Goal: Check status: Check status

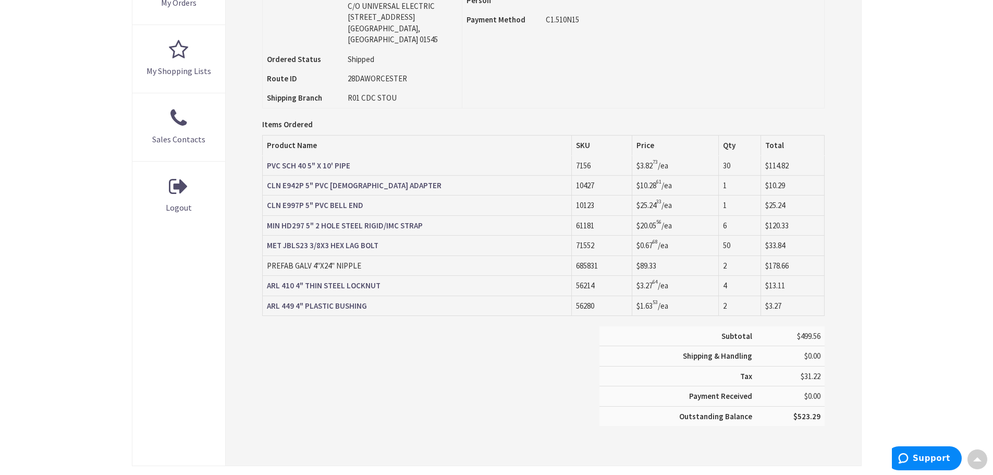
scroll to position [417, 0]
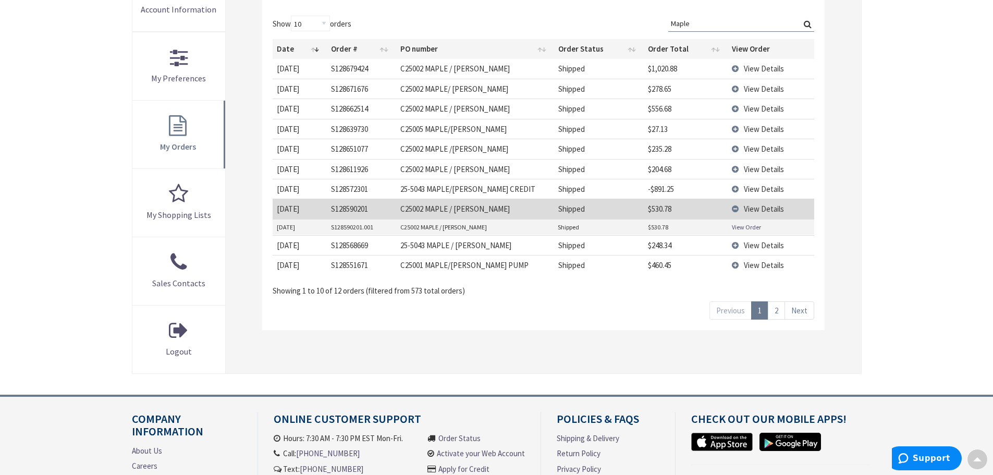
click at [736, 208] on td "View Details" at bounding box center [771, 209] width 87 height 20
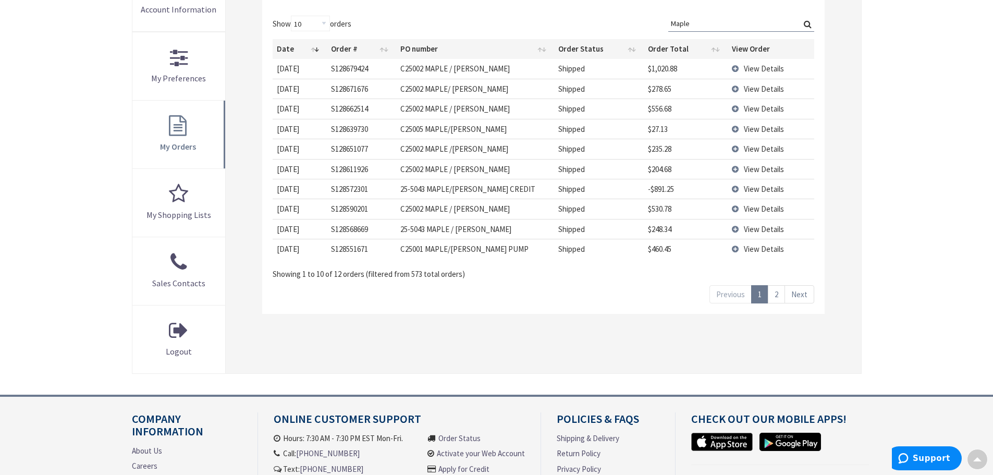
click at [736, 189] on td "View Details" at bounding box center [771, 189] width 87 height 20
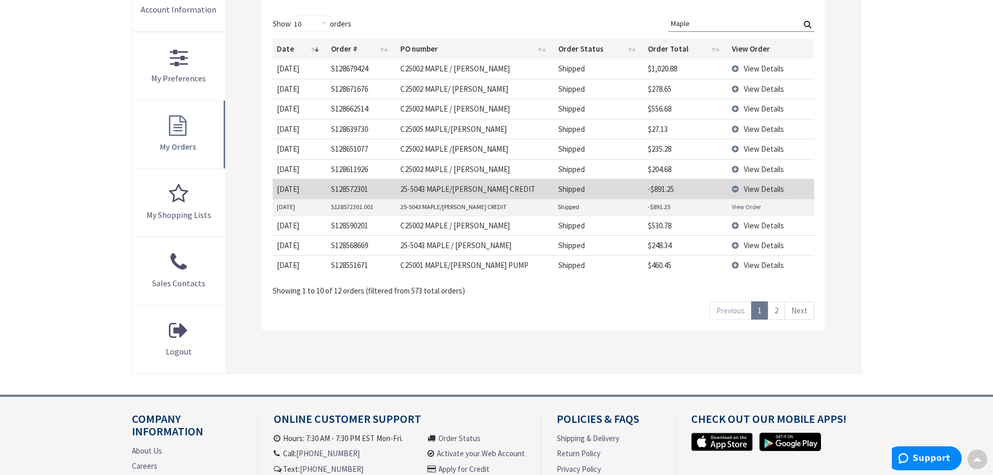
click at [740, 205] on link "View Order" at bounding box center [746, 206] width 29 height 9
click at [736, 168] on td "View Details" at bounding box center [771, 169] width 87 height 20
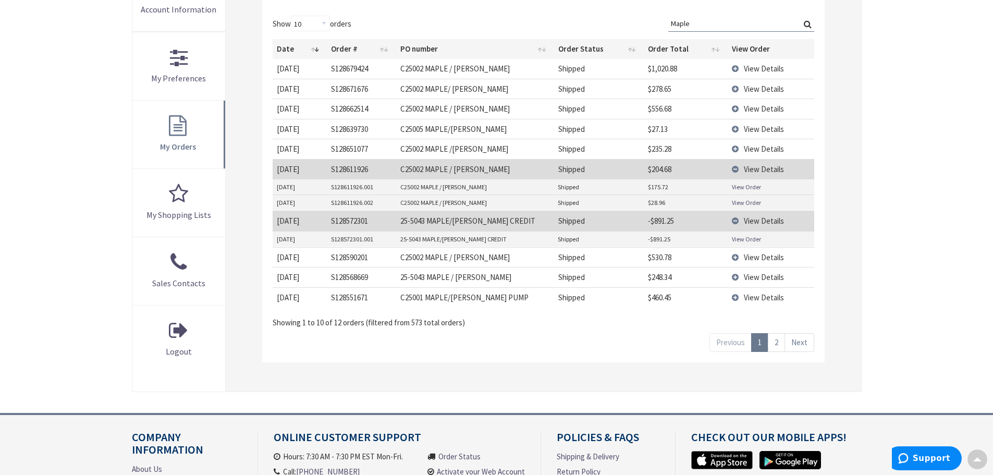
click at [747, 187] on link "View Order" at bounding box center [746, 186] width 29 height 9
click at [752, 199] on link "View Order" at bounding box center [746, 202] width 29 height 9
click at [737, 165] on td "View Details" at bounding box center [771, 169] width 87 height 20
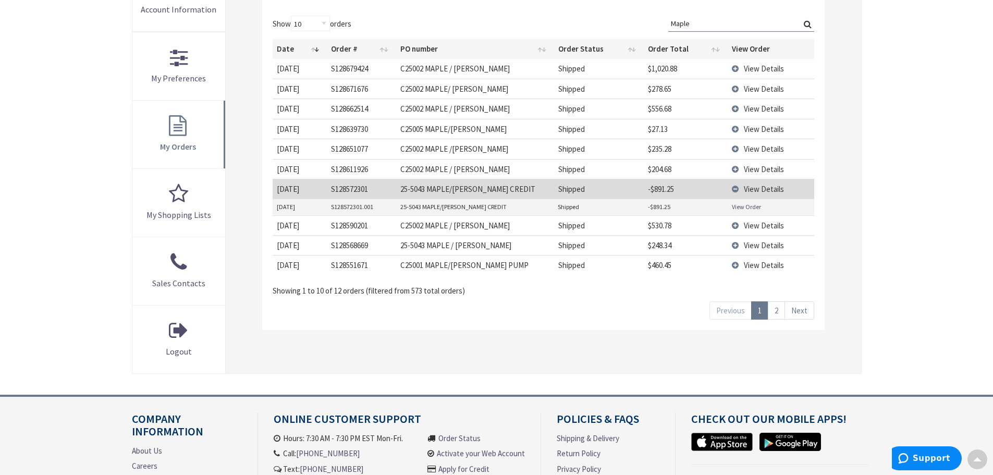
click at [734, 188] on td "View Details" at bounding box center [771, 189] width 87 height 20
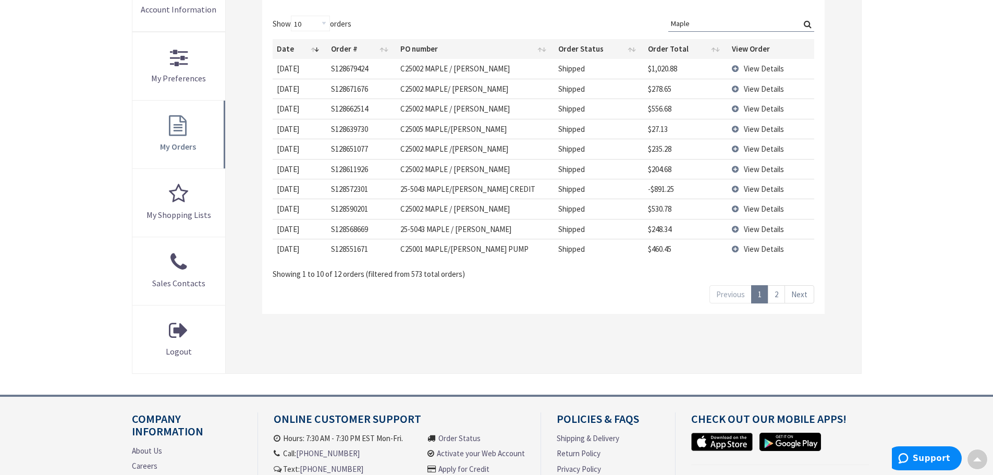
click at [735, 210] on td "View Details" at bounding box center [771, 209] width 87 height 20
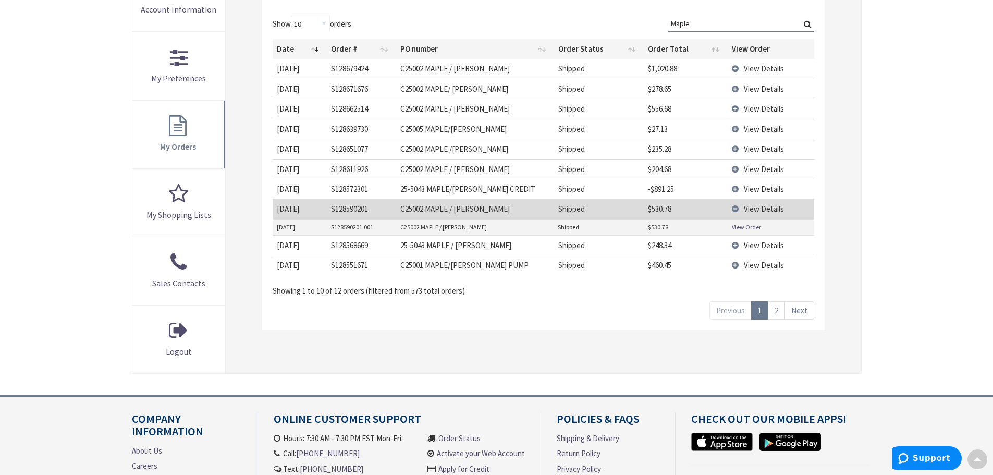
click at [736, 207] on td "View Details" at bounding box center [771, 209] width 87 height 20
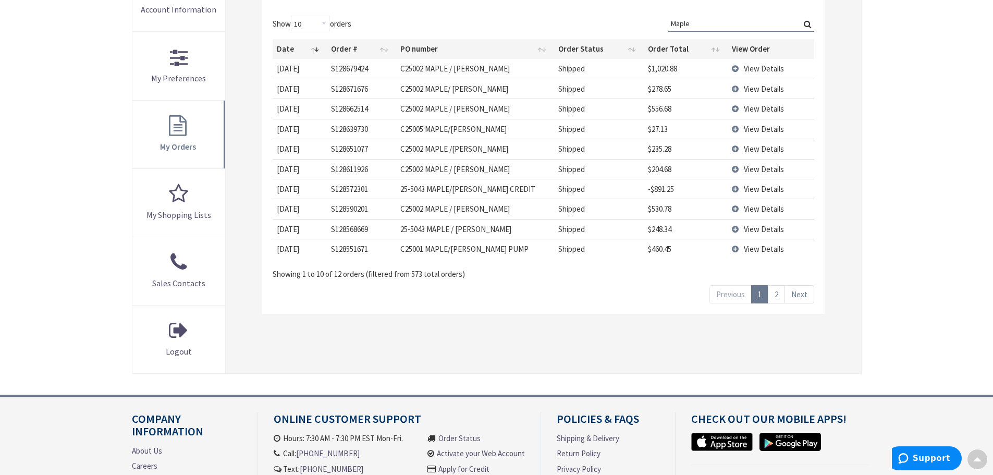
click at [734, 166] on td "View Details" at bounding box center [771, 169] width 87 height 20
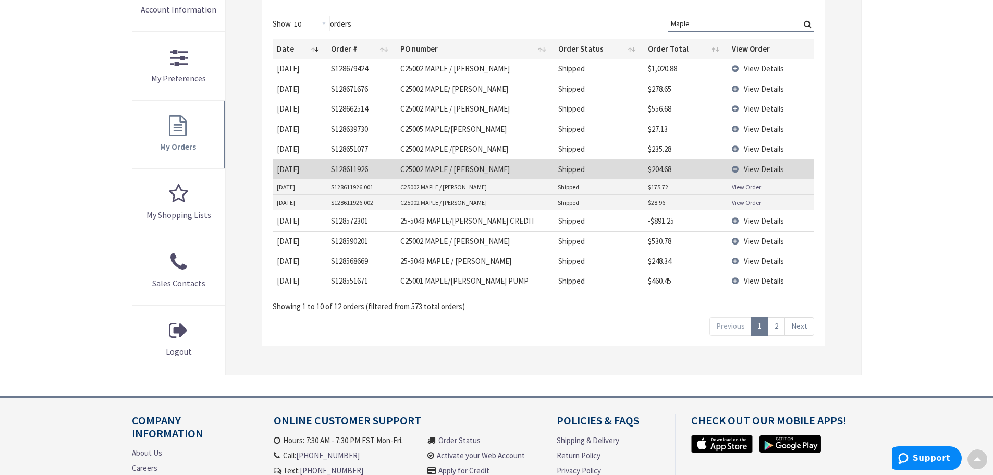
click at [734, 166] on td "View Details" at bounding box center [771, 169] width 87 height 20
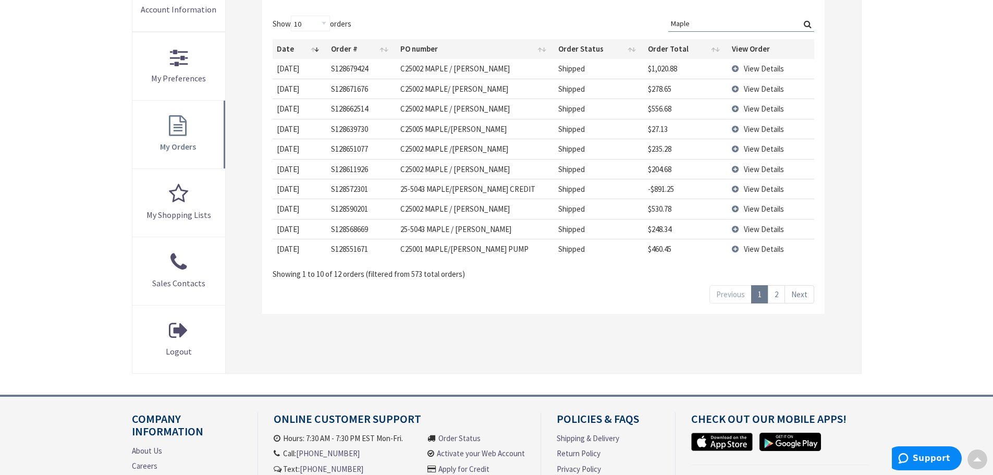
click at [735, 146] on td "View Details" at bounding box center [771, 149] width 87 height 20
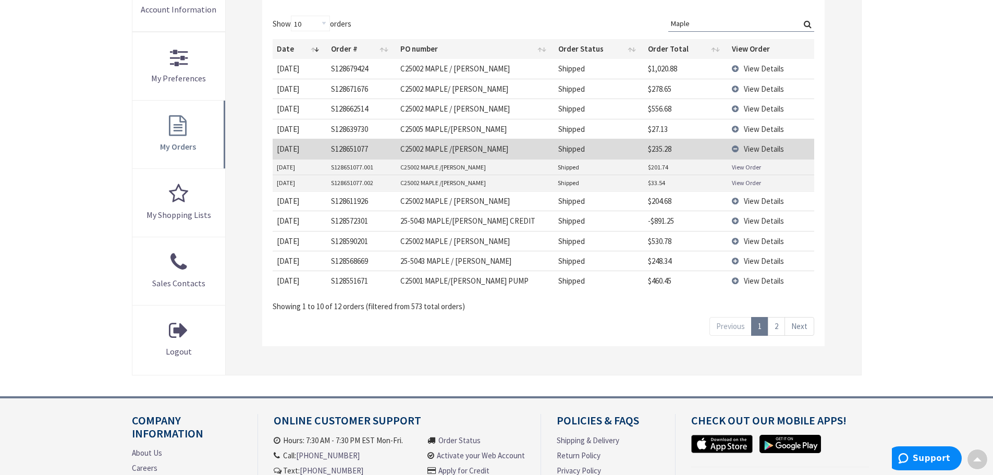
click at [739, 164] on link "View Order" at bounding box center [746, 167] width 29 height 9
click at [750, 184] on link "View Order" at bounding box center [746, 182] width 29 height 9
click at [738, 128] on td "View Details" at bounding box center [771, 129] width 87 height 20
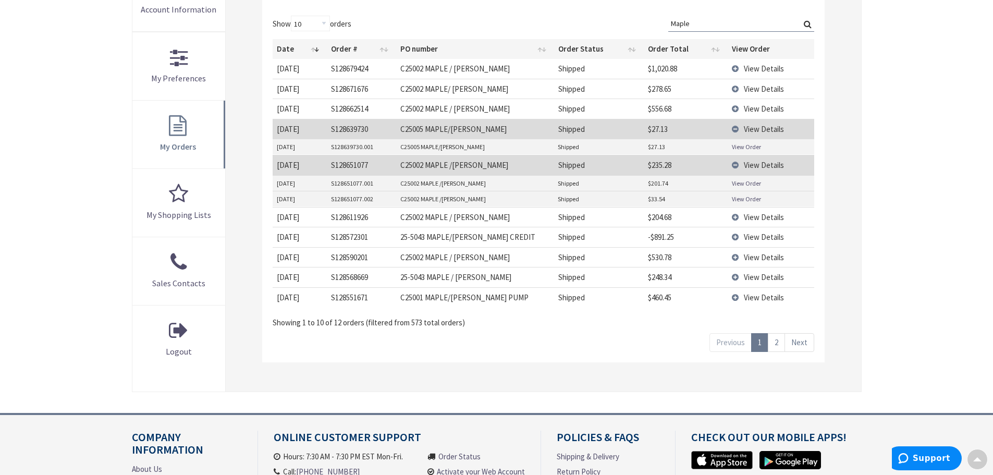
click at [737, 163] on td "View Details" at bounding box center [771, 165] width 87 height 20
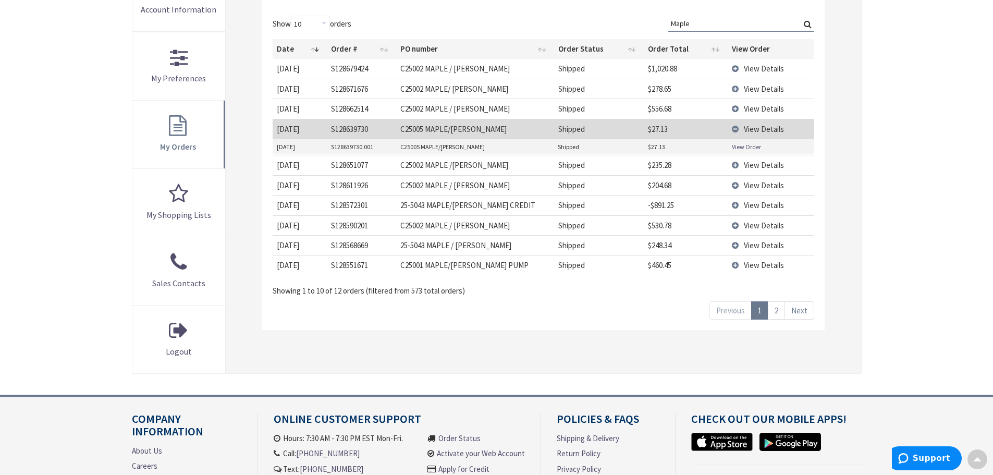
click at [739, 145] on link "View Order" at bounding box center [746, 146] width 29 height 9
click at [737, 129] on td "View Details" at bounding box center [771, 129] width 87 height 20
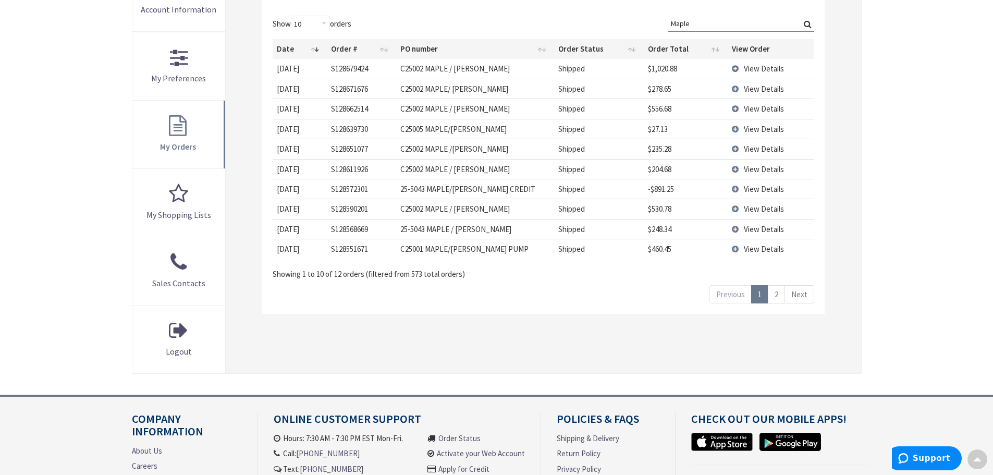
click at [736, 111] on td "View Details" at bounding box center [771, 109] width 87 height 20
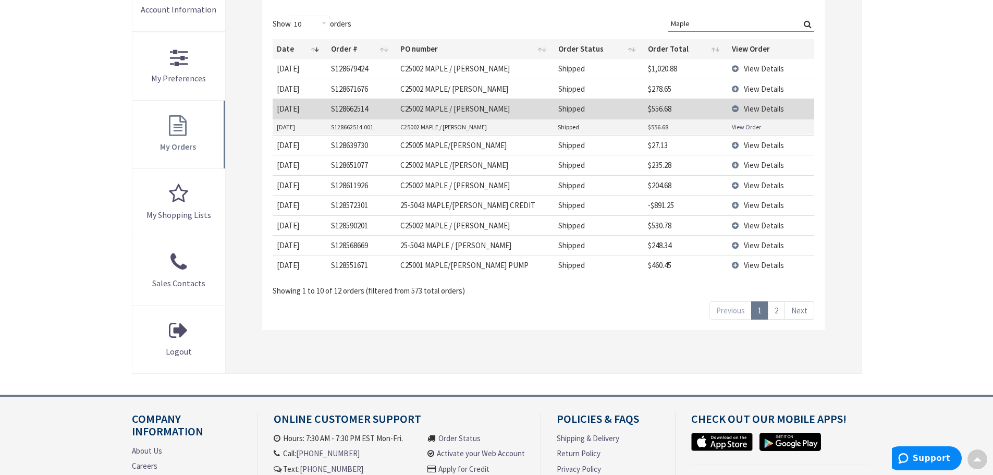
click at [745, 126] on link "View Order" at bounding box center [746, 126] width 29 height 9
click at [735, 104] on td "View Details" at bounding box center [771, 109] width 87 height 20
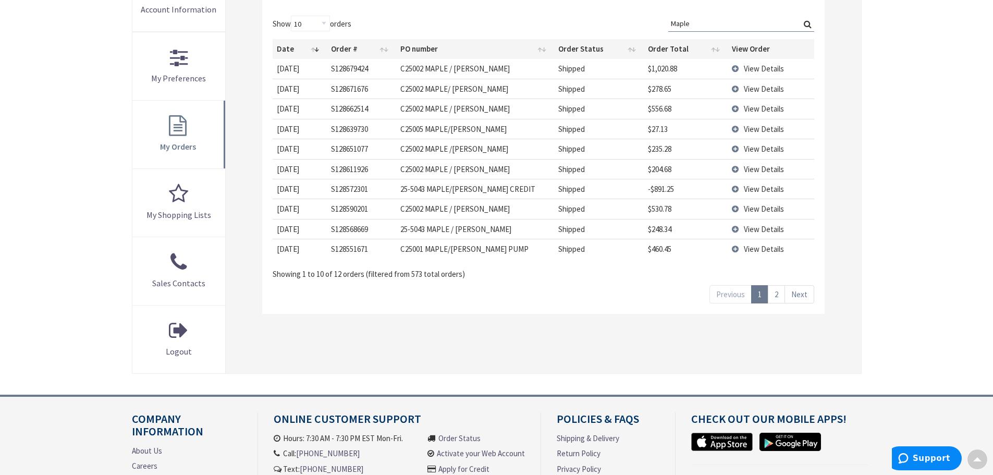
click at [733, 85] on td "View Details" at bounding box center [771, 89] width 87 height 20
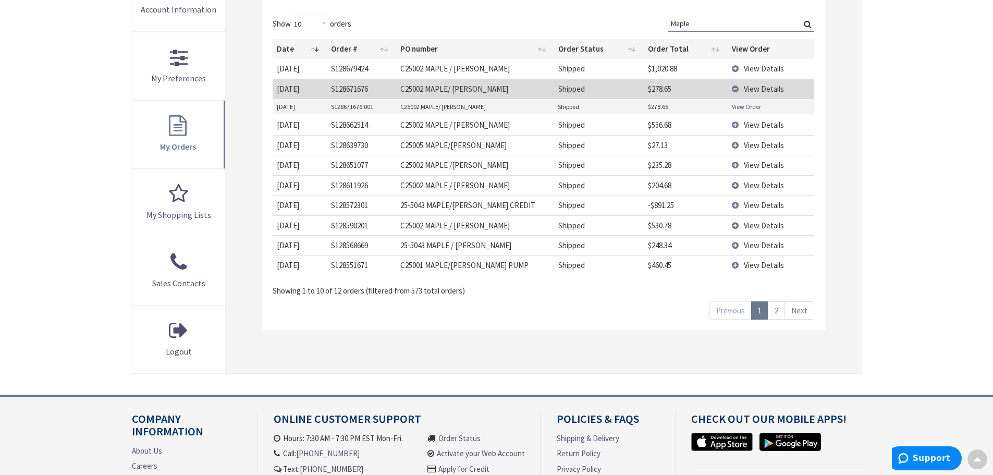
click at [739, 106] on link "View Order" at bounding box center [746, 106] width 29 height 9
click at [735, 88] on td "View Details" at bounding box center [771, 89] width 87 height 20
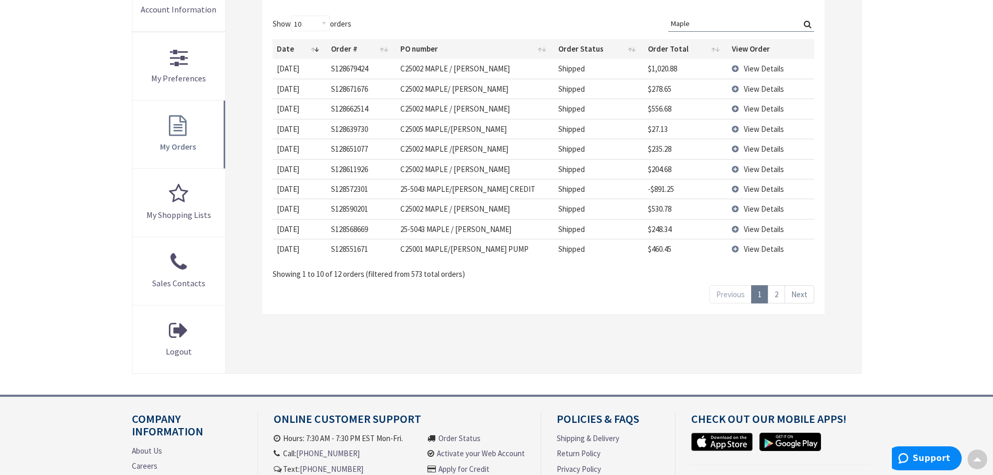
click at [733, 69] on td "View Details" at bounding box center [771, 68] width 87 height 19
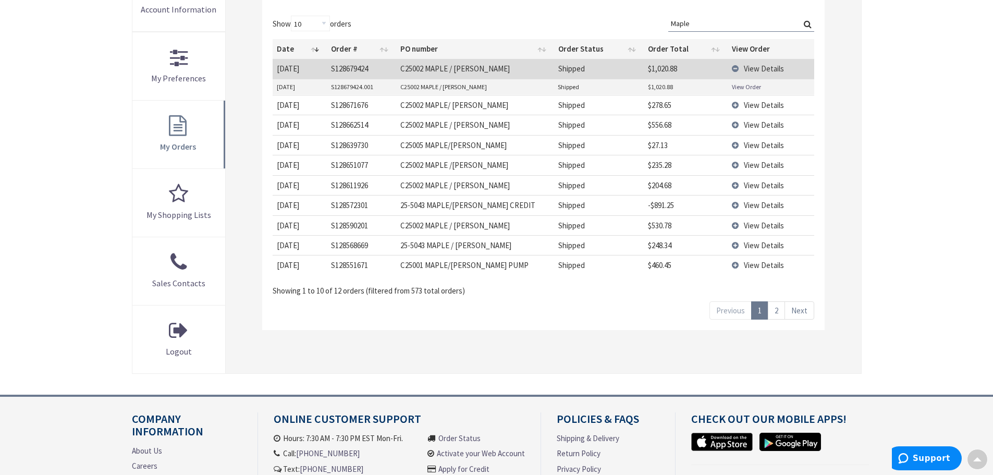
click at [740, 88] on link "View Order" at bounding box center [746, 86] width 29 height 9
click at [737, 67] on td "View Details" at bounding box center [771, 68] width 87 height 19
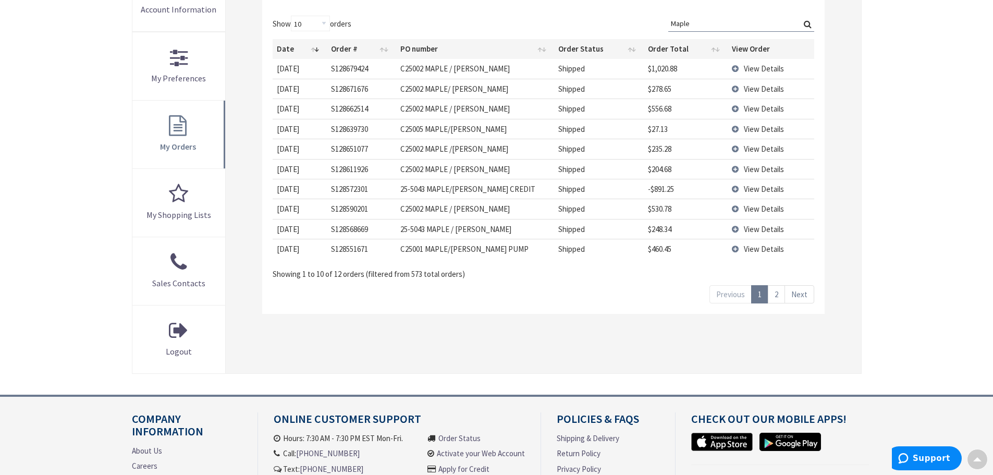
click at [736, 250] on td "View Details" at bounding box center [771, 249] width 87 height 20
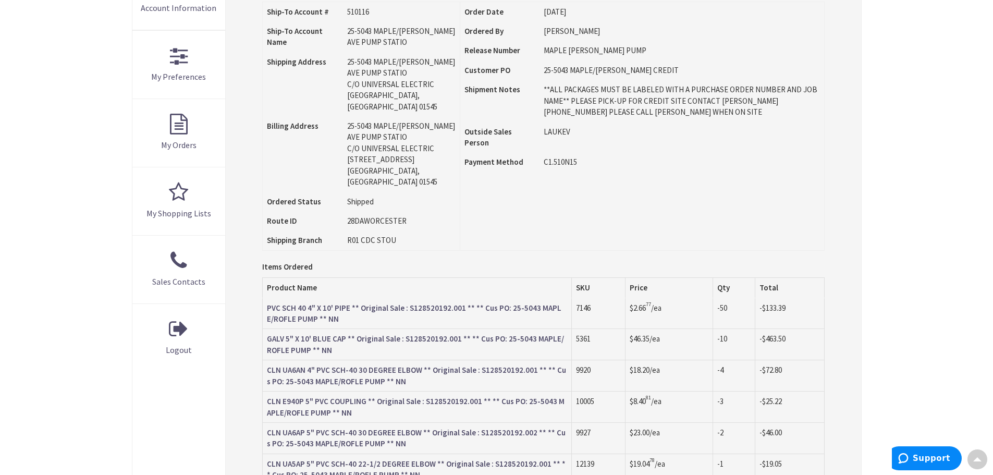
type input "[GEOGRAPHIC_DATA][STREET_ADDRESS][GEOGRAPHIC_DATA]"
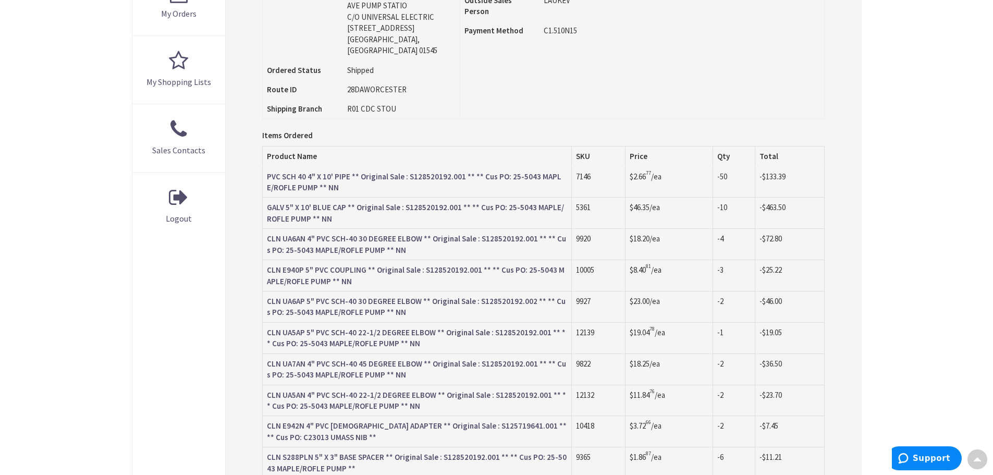
scroll to position [366, 0]
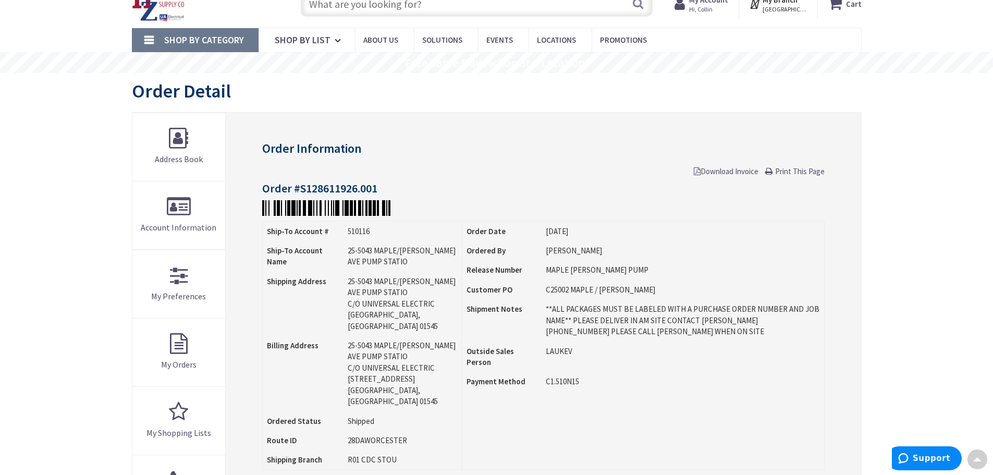
scroll to position [2, 0]
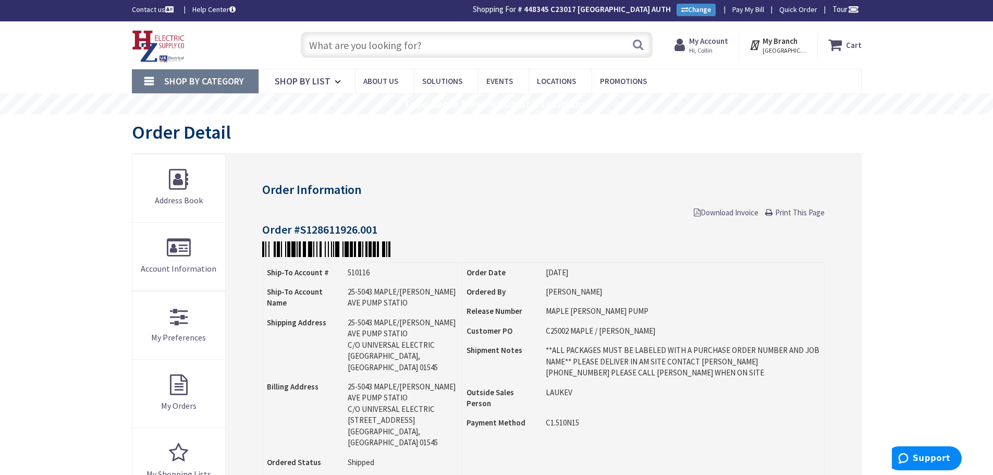
click at [729, 215] on span "Download Invoice" at bounding box center [726, 212] width 65 height 10
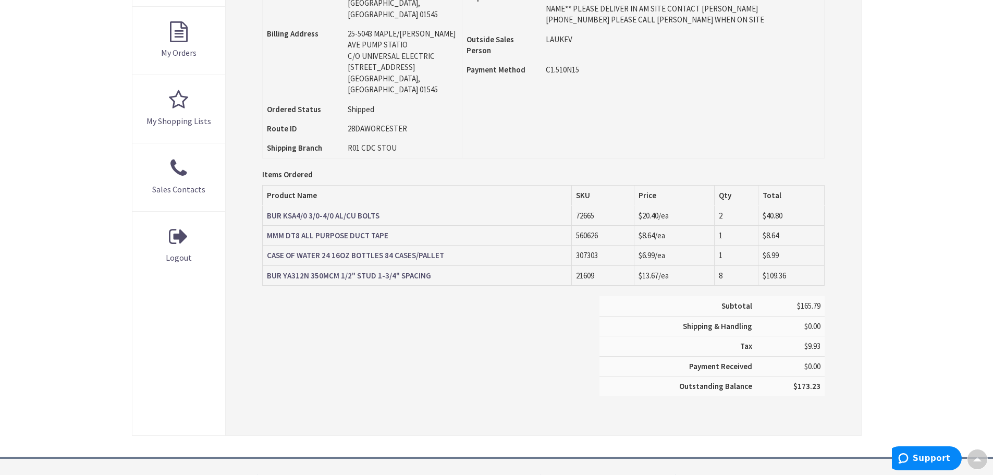
scroll to position [366, 0]
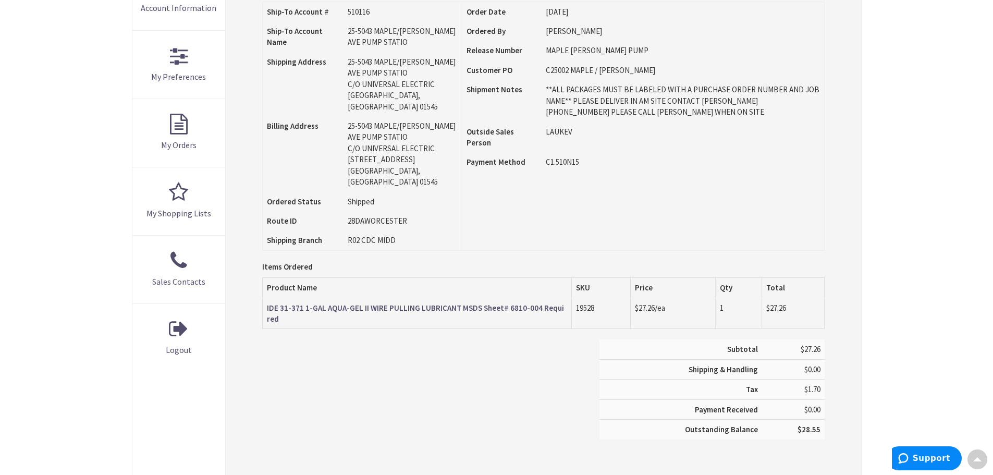
scroll to position [262, 0]
click at [581, 234] on div "Order Information Download Invoice Print This Page Order #S128611926.002 Ship-T…" at bounding box center [543, 186] width 635 height 586
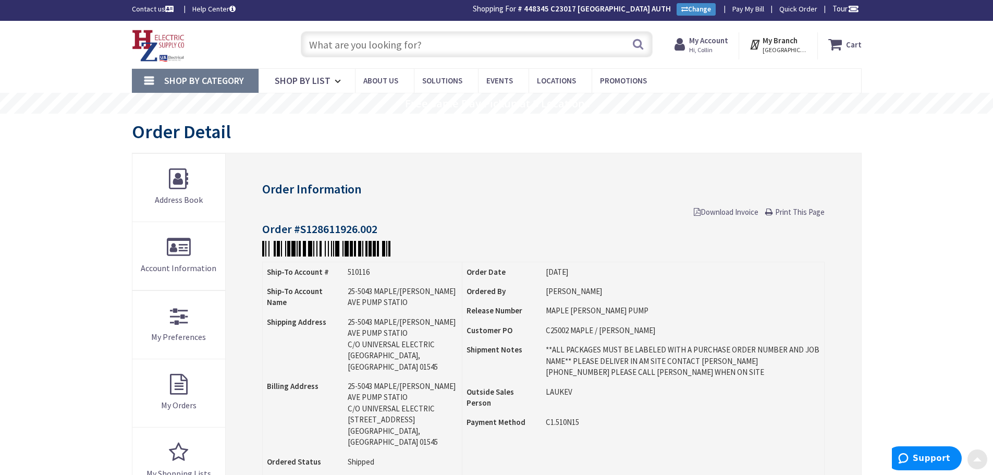
scroll to position [2, 0]
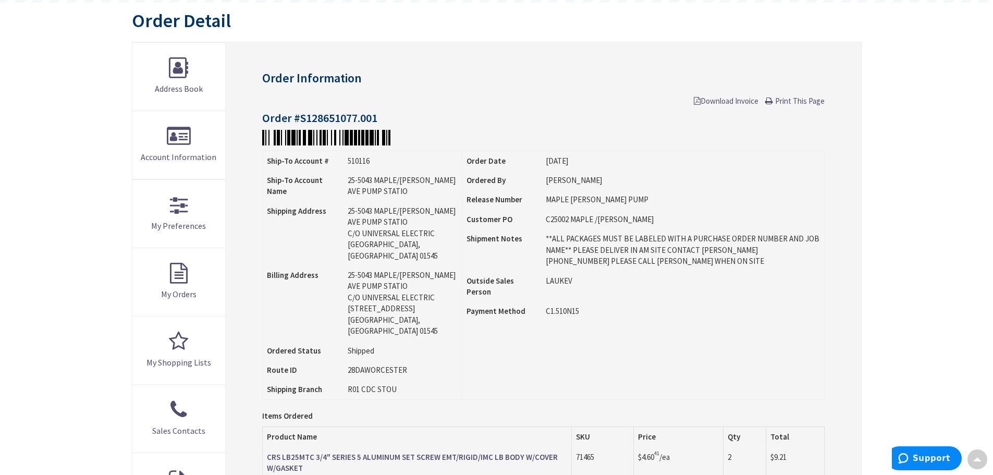
scroll to position [106, 0]
